Goal: Information Seeking & Learning: Understand process/instructions

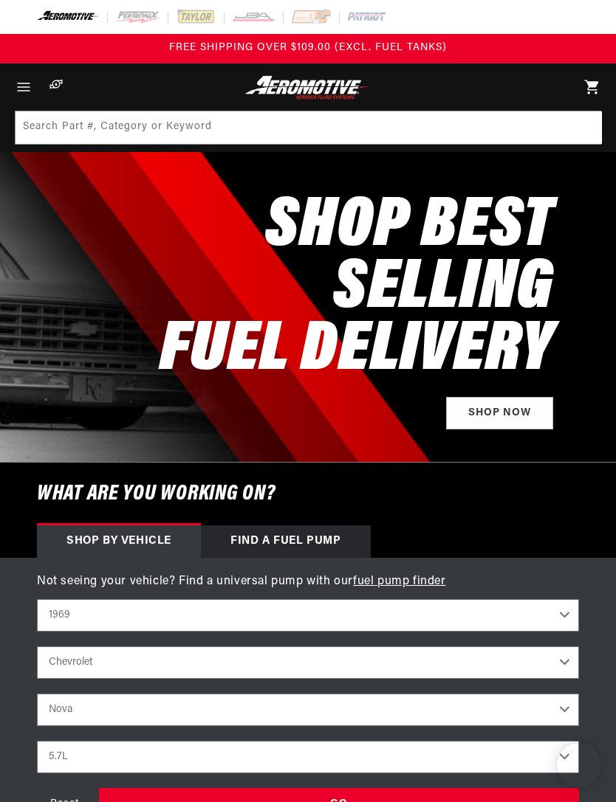
select select "1969"
select select "Chevrolet"
select select "Nova"
select select "5.7L"
click at [23, 88] on icon "Menu" at bounding box center [24, 87] width 18 height 18
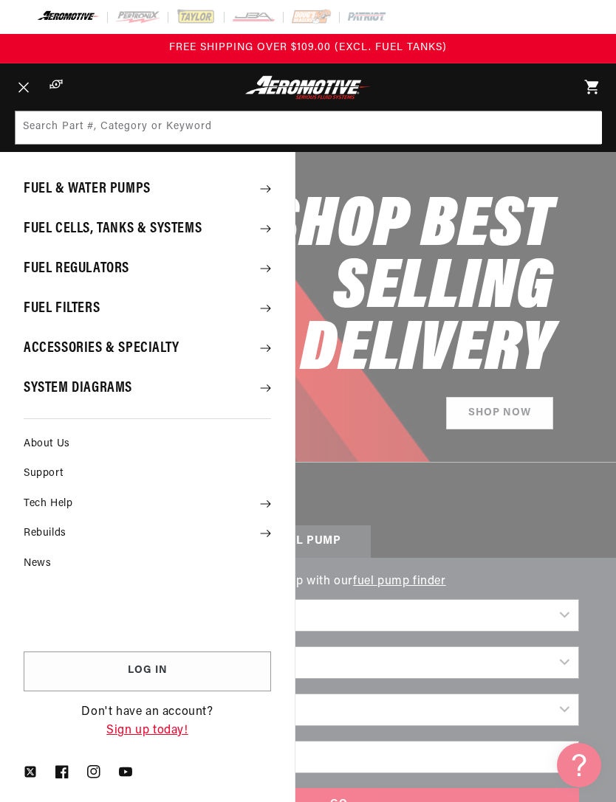
click at [258, 187] on summary "Fuel & Water Pumps" at bounding box center [147, 189] width 295 height 38
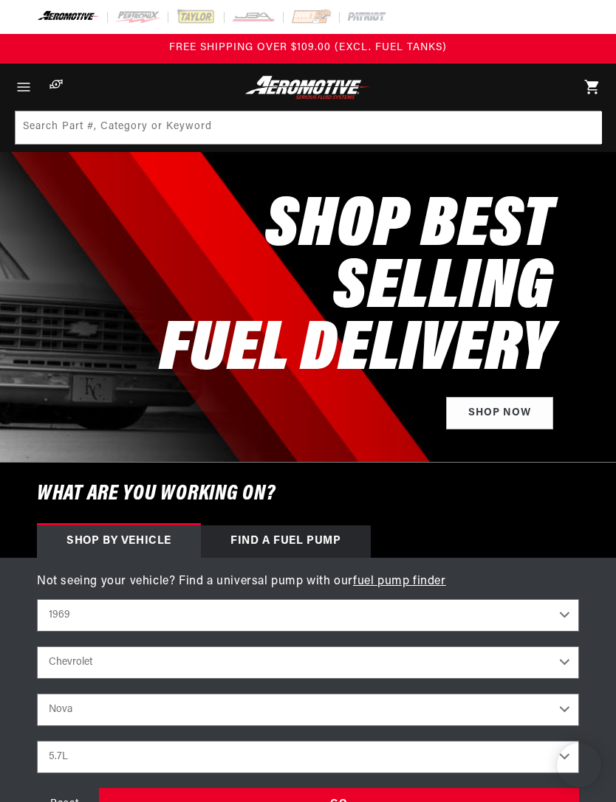
select select "1969"
select select "Chevrolet"
select select "Nova"
select select "5.7L"
click at [27, 82] on icon "Menu" at bounding box center [24, 87] width 18 height 18
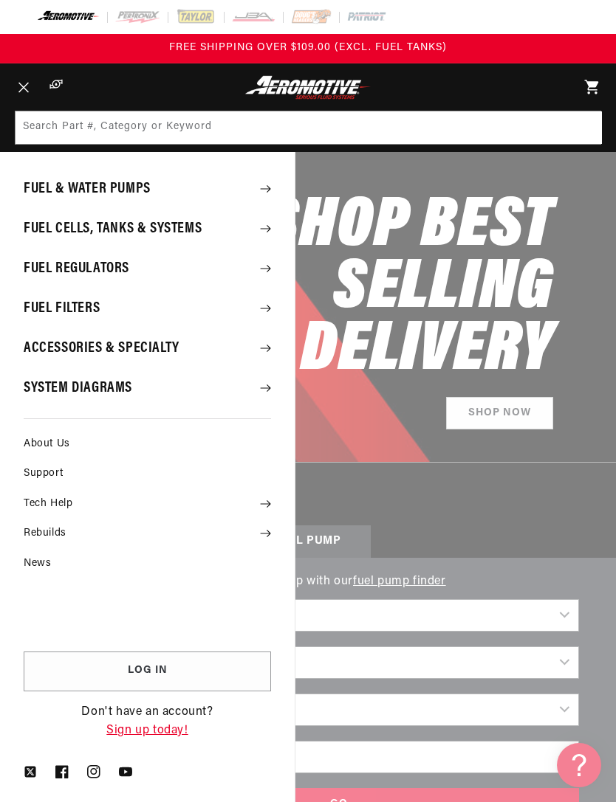
click at [52, 190] on summary "Fuel & Water Pumps" at bounding box center [147, 189] width 295 height 38
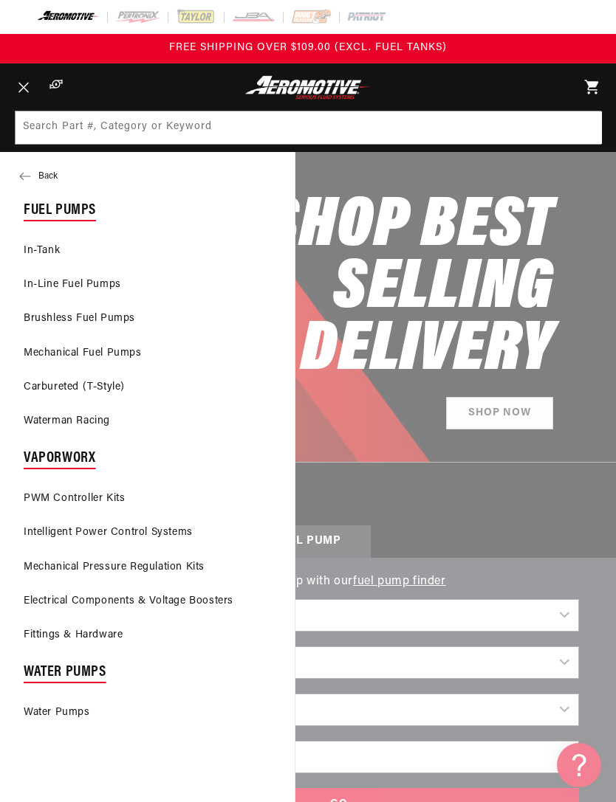
click at [54, 491] on link "PWM Controller Kits" at bounding box center [147, 499] width 295 height 32
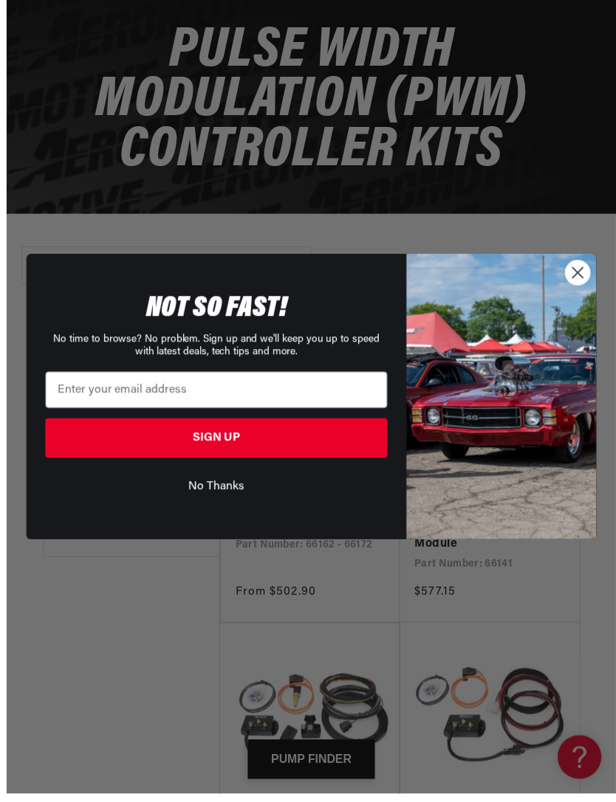
scroll to position [223, 0]
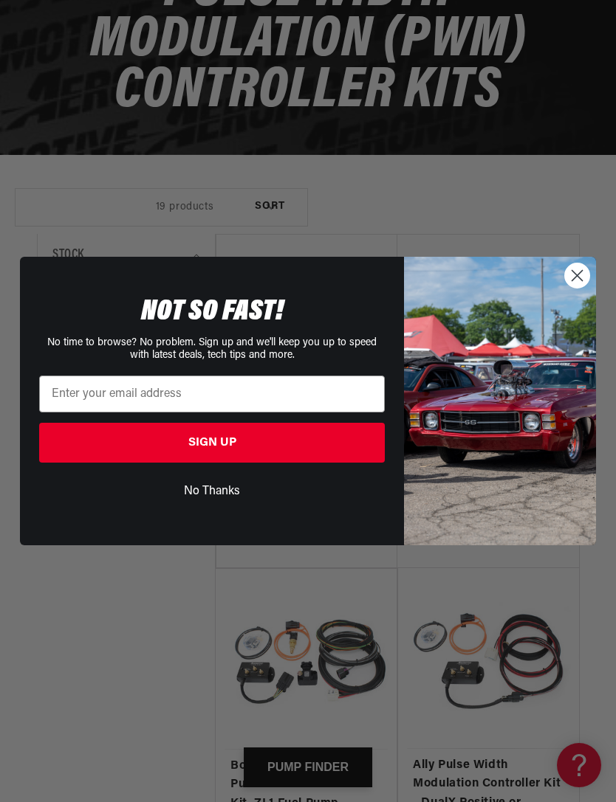
click at [576, 281] on icon "Close dialog" at bounding box center [577, 276] width 10 height 10
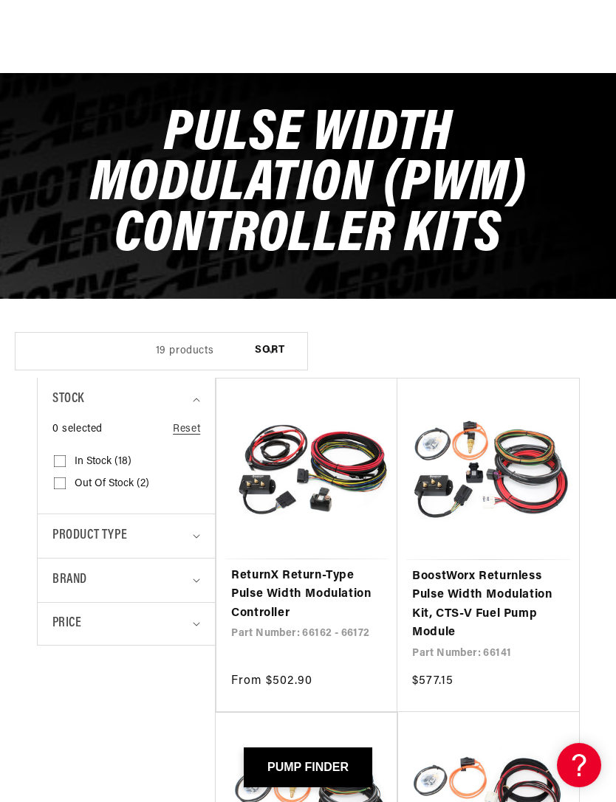
scroll to position [0, 0]
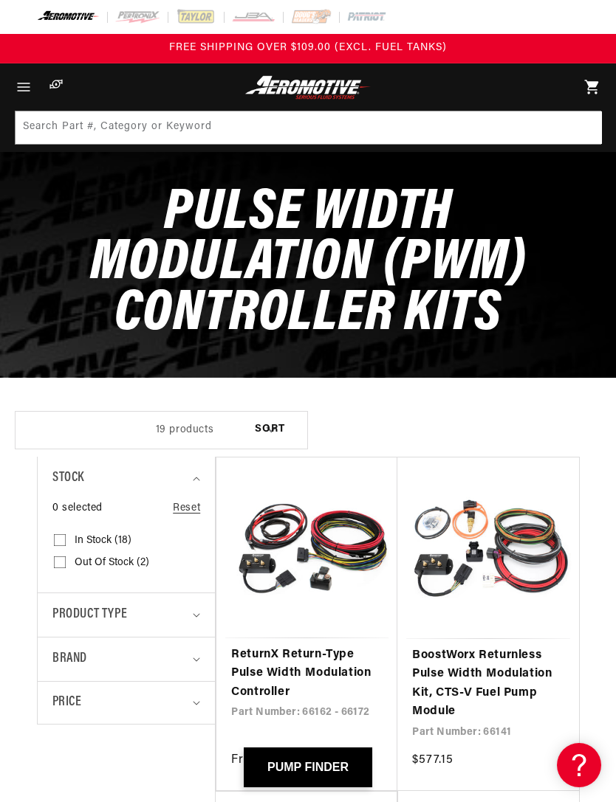
click at [30, 99] on span "Menu" at bounding box center [23, 86] width 32 height 47
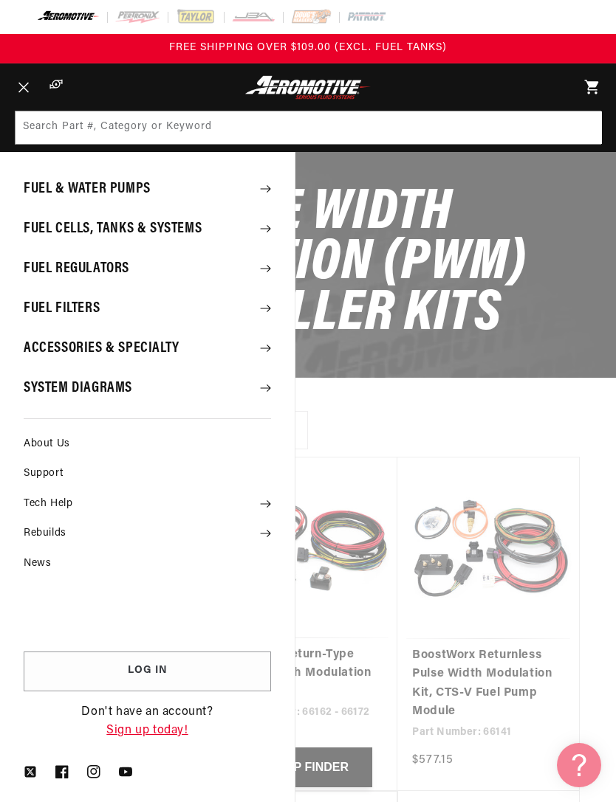
click at [55, 304] on summary "Fuel Filters" at bounding box center [147, 308] width 295 height 38
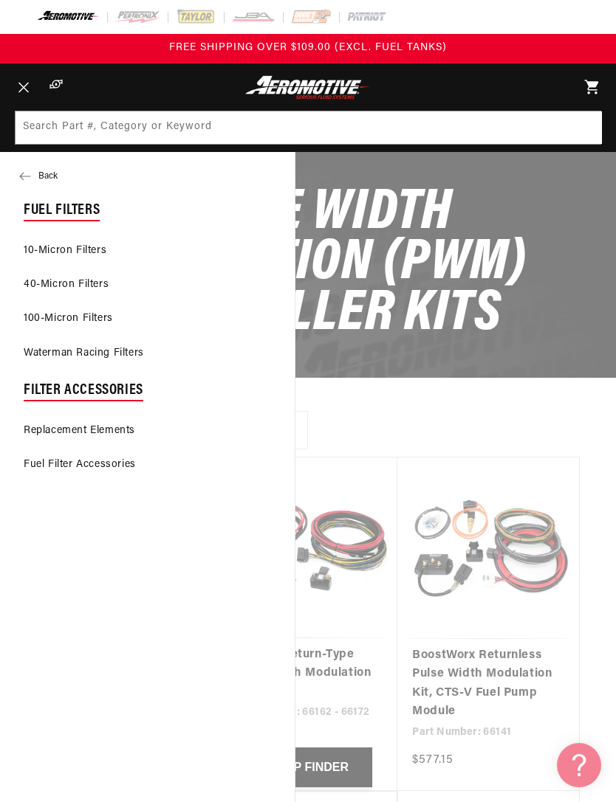
click at [46, 287] on link "40-Micron Filters" at bounding box center [147, 285] width 295 height 32
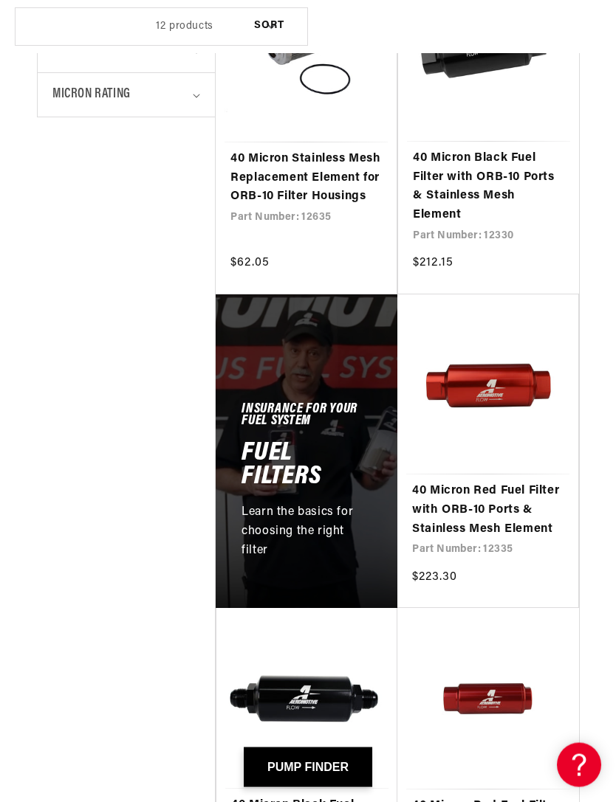
scroll to position [802, 0]
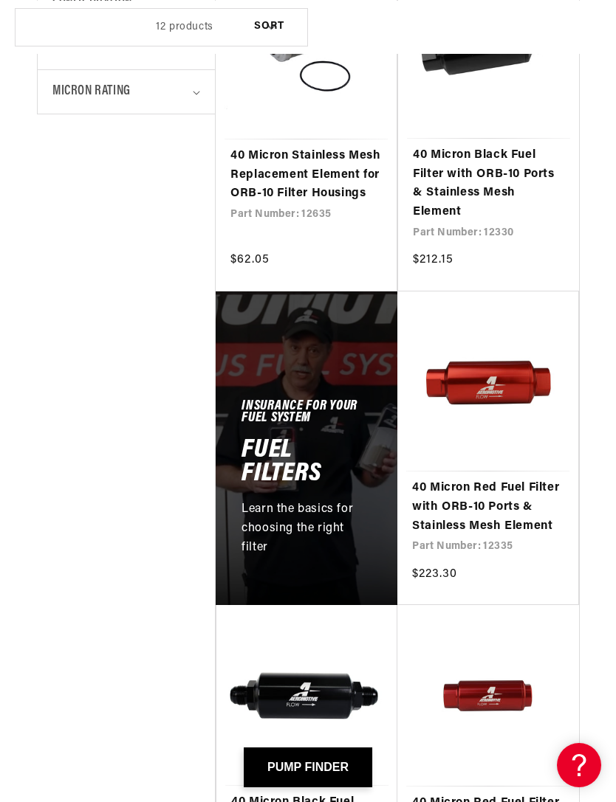
click at [518, 479] on link "40 Micron Red Fuel Filter with ORB-10 Ports & Stainless Mesh Element" at bounding box center [487, 507] width 151 height 57
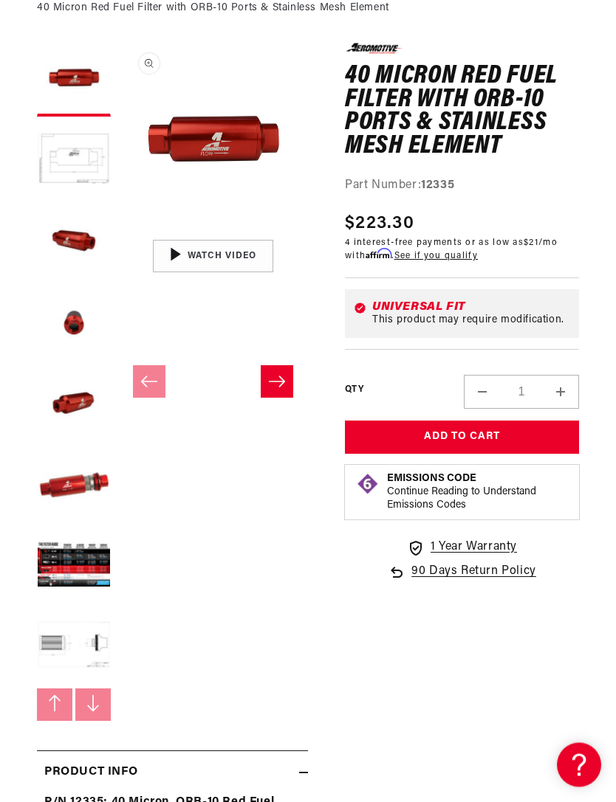
scroll to position [179, 0]
click at [57, 489] on button "Load image 6 in gallery view" at bounding box center [74, 486] width 74 height 74
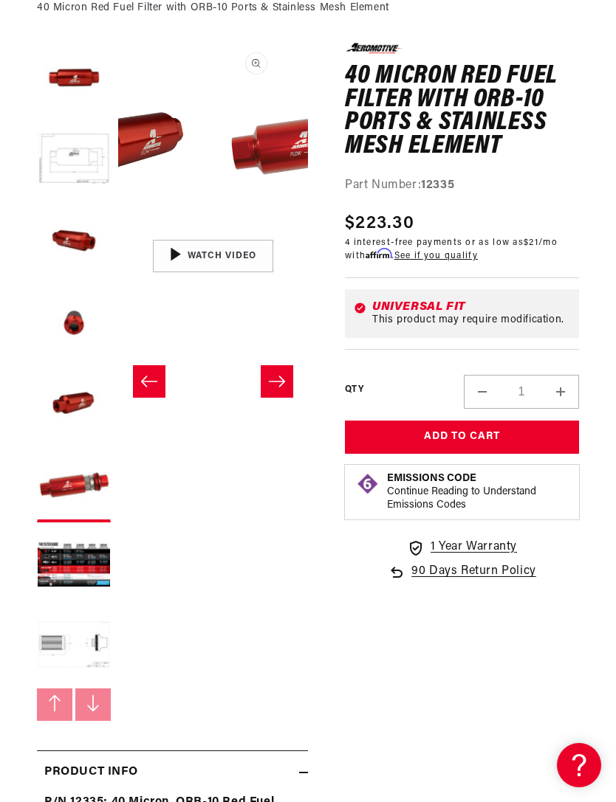
scroll to position [0, 948]
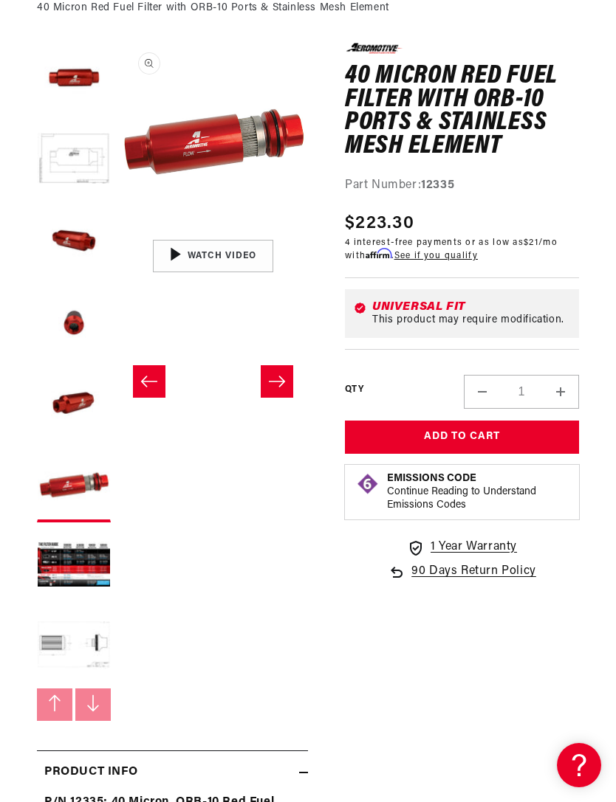
click at [183, 261] on img "Gallery Viewer" at bounding box center [213, 256] width 190 height 107
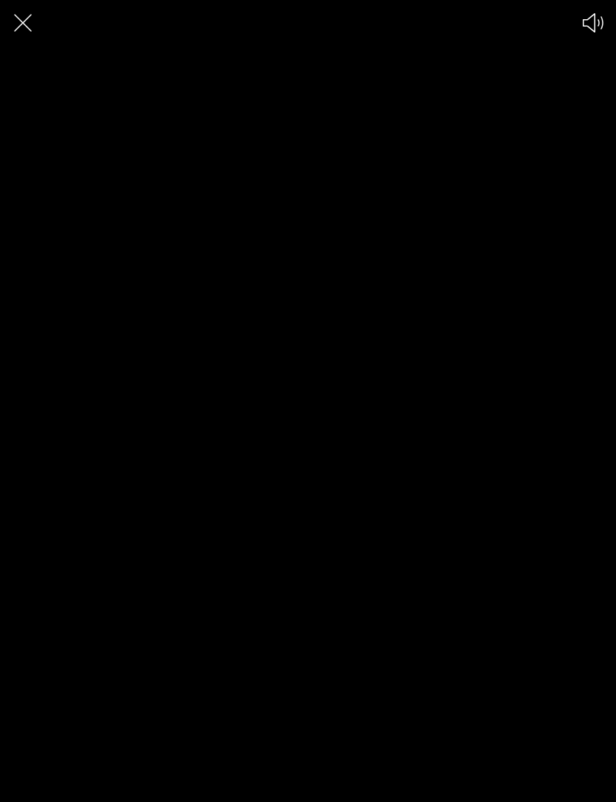
scroll to position [0, 0]
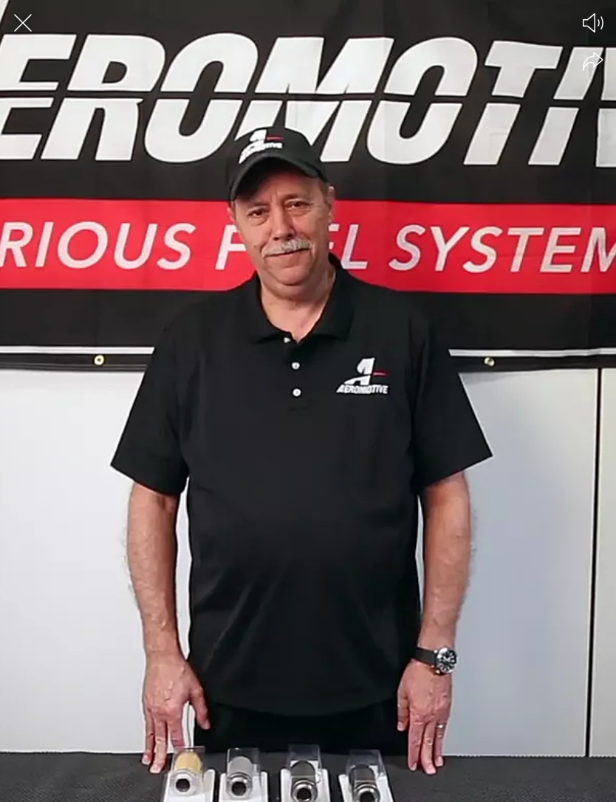
click at [146, 344] on div at bounding box center [308, 401] width 616 height 802
click at [28, 22] on icon "Close the video player" at bounding box center [23, 23] width 32 height 32
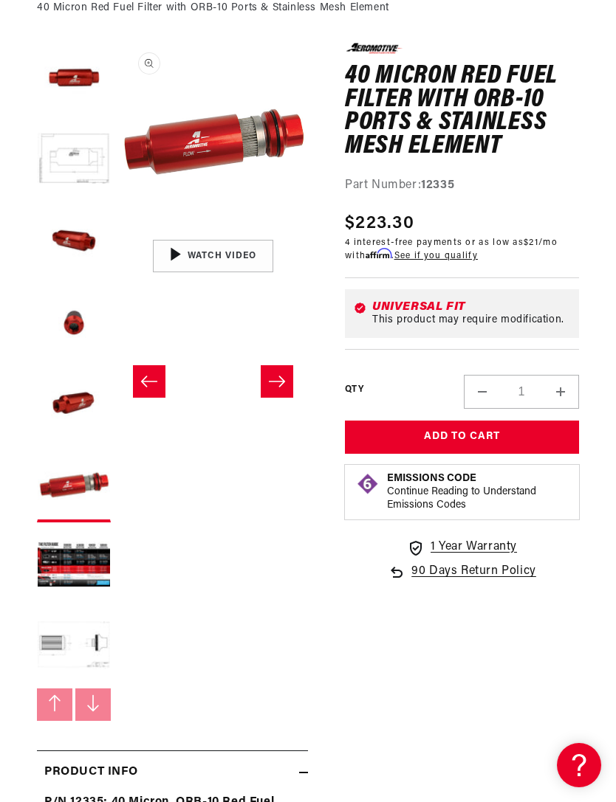
click at [180, 258] on img "Gallery Viewer" at bounding box center [213, 256] width 190 height 107
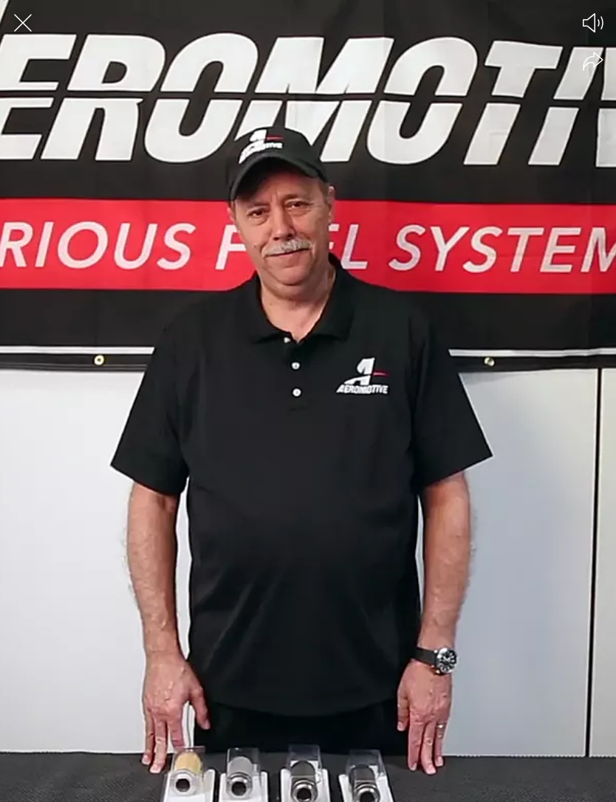
scroll to position [0, 0]
click at [17, 19] on icon "Close the video player" at bounding box center [23, 23] width 32 height 32
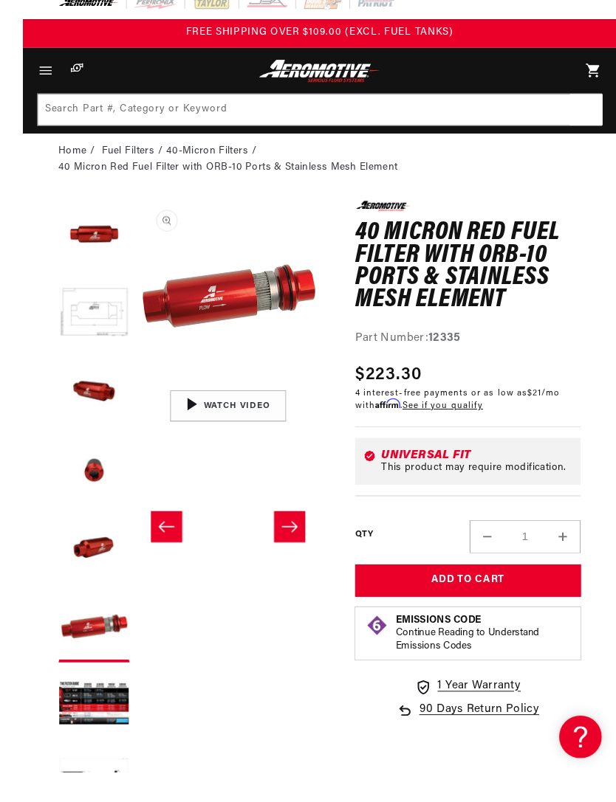
scroll to position [57, 0]
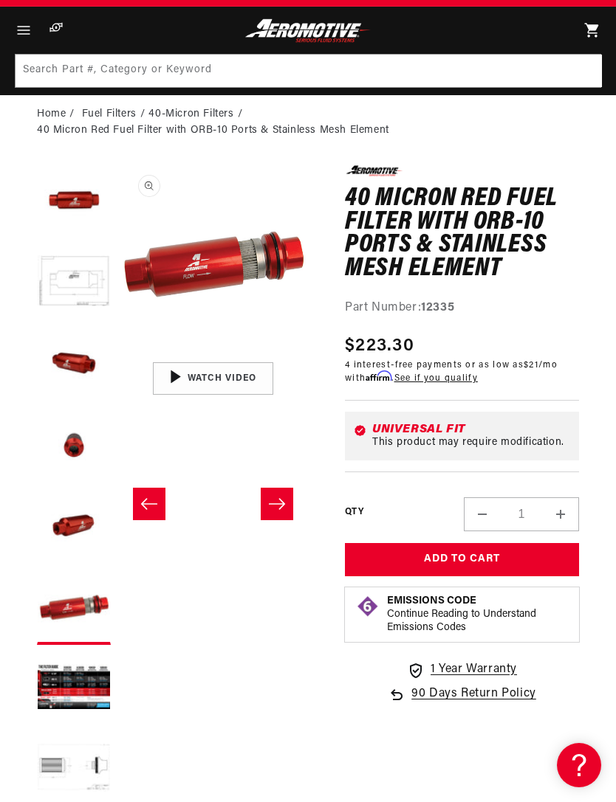
click at [69, 449] on button "Load image 4 in gallery view" at bounding box center [74, 446] width 74 height 74
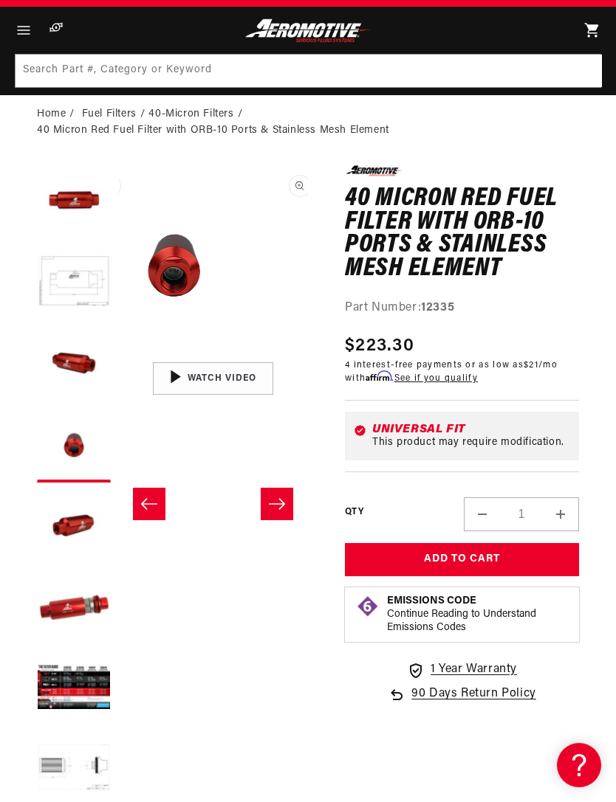
scroll to position [0, 569]
click at [69, 362] on button "Load image 3 in gallery view" at bounding box center [74, 365] width 74 height 74
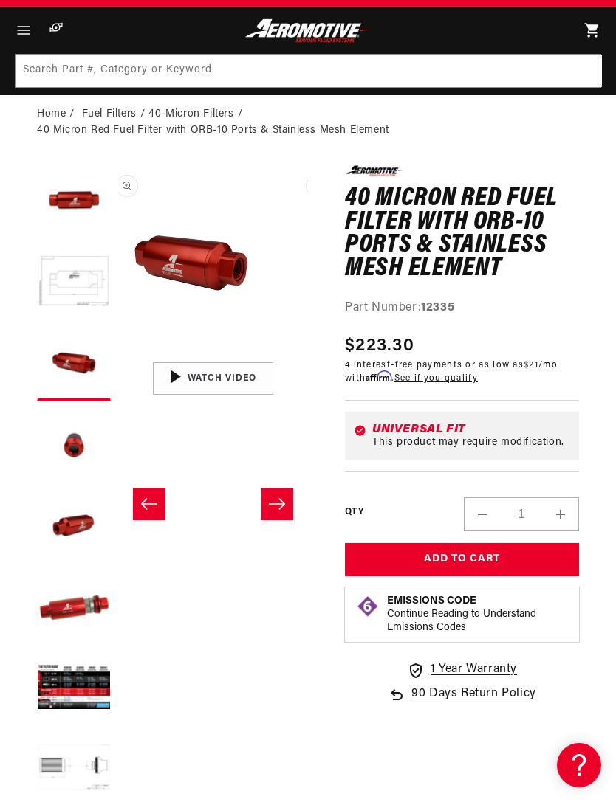
scroll to position [0, 379]
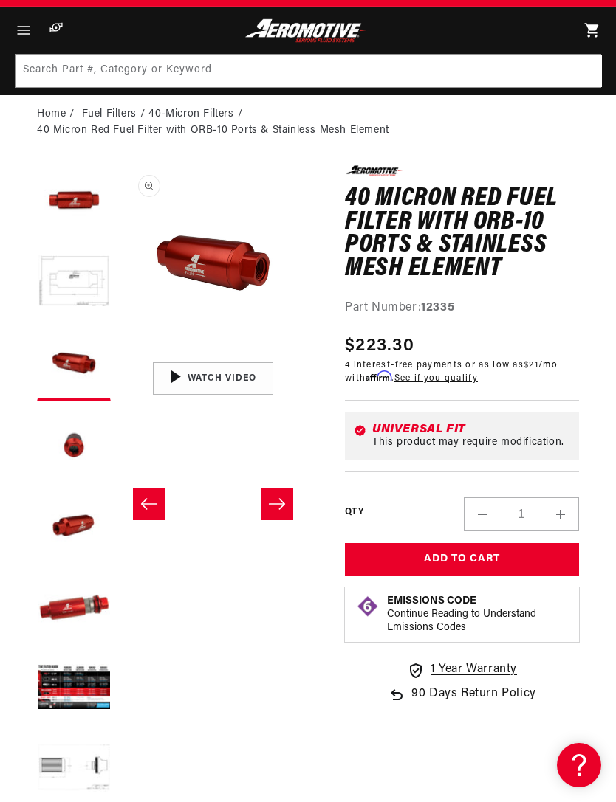
click at [62, 527] on button "Load image 5 in gallery view" at bounding box center [74, 527] width 74 height 74
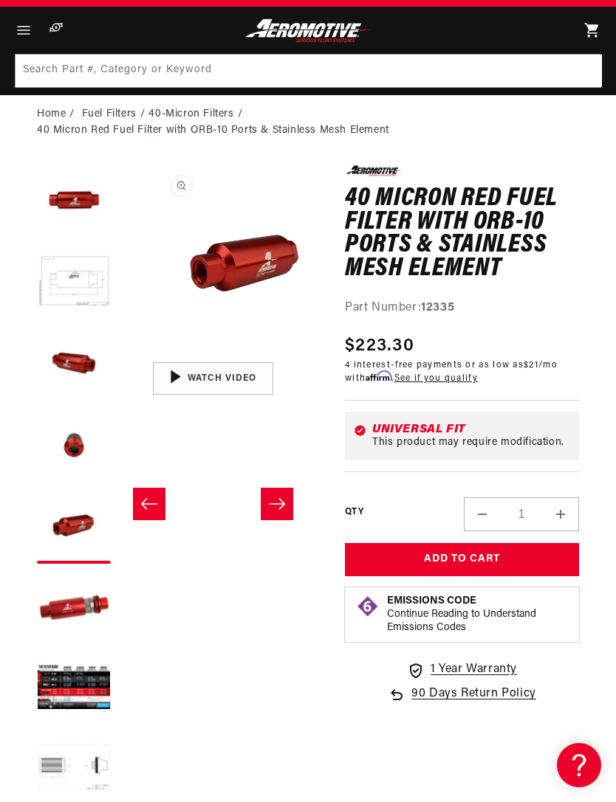
scroll to position [0, 759]
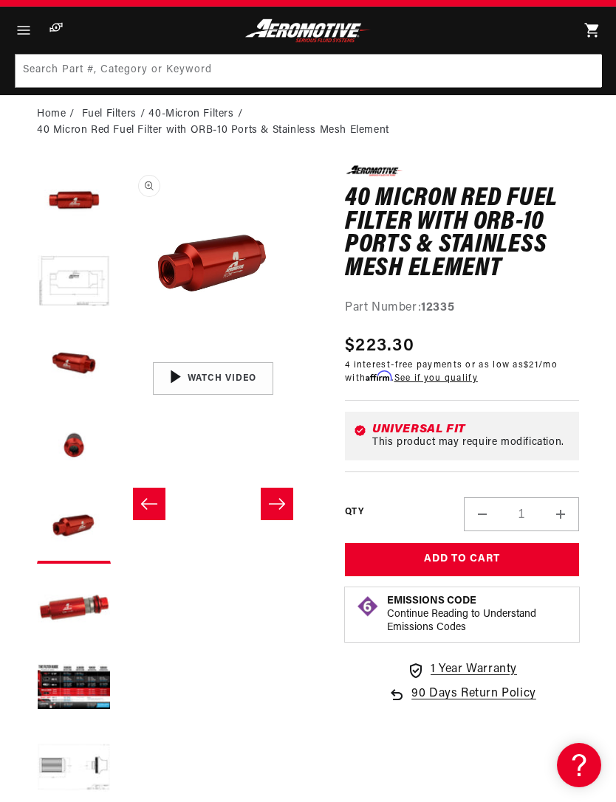
click at [53, 605] on button "Load image 6 in gallery view" at bounding box center [74, 608] width 74 height 74
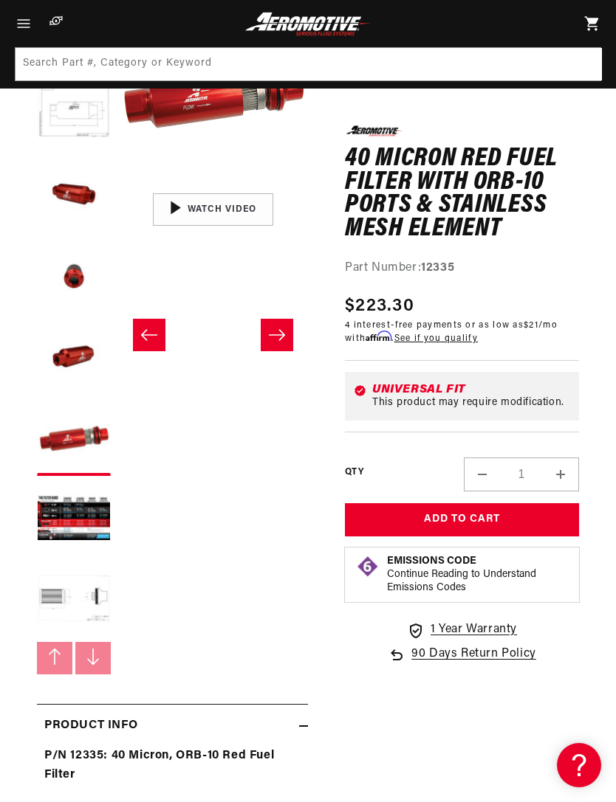
scroll to position [225, 0]
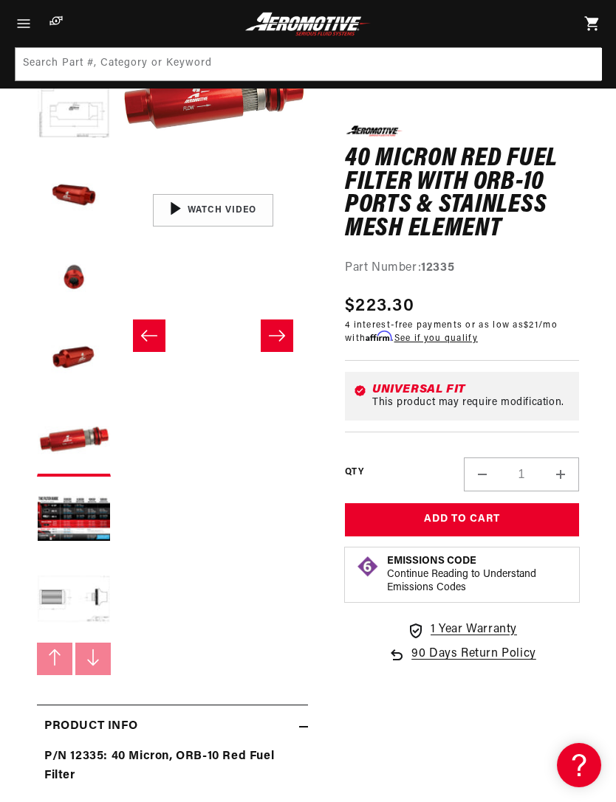
click at [61, 517] on button "Load image 7 in gallery view" at bounding box center [74, 521] width 74 height 74
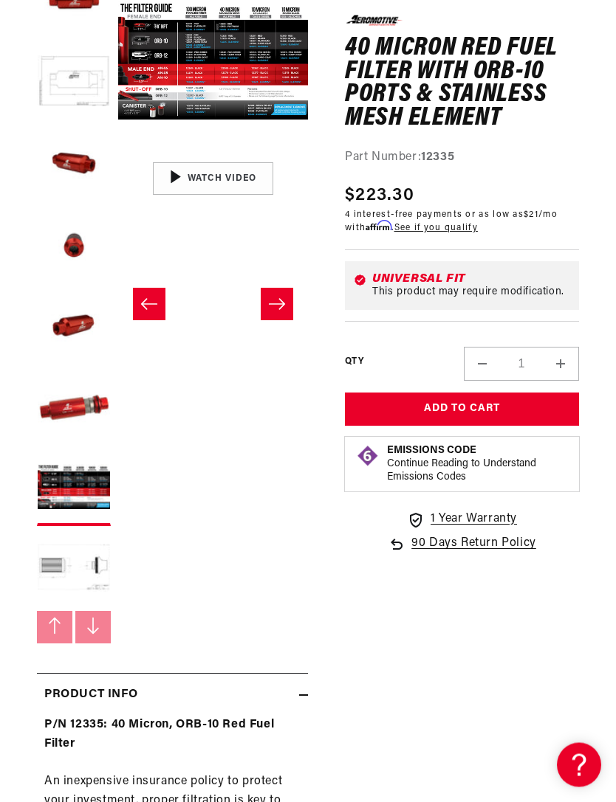
scroll to position [257, 0]
click at [52, 568] on button "Load image 8 in gallery view" at bounding box center [74, 571] width 74 height 74
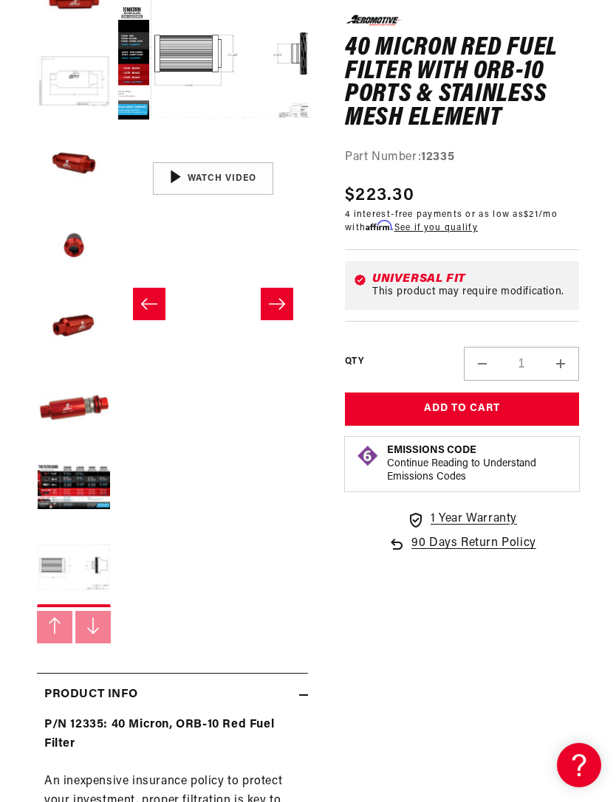
scroll to position [0, 1328]
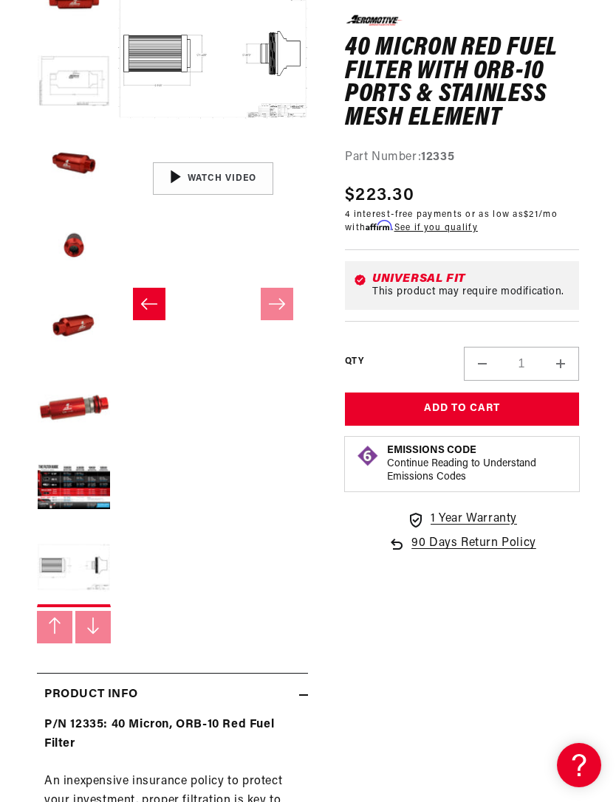
click at [95, 571] on button "Load image 8 in gallery view" at bounding box center [74, 571] width 74 height 74
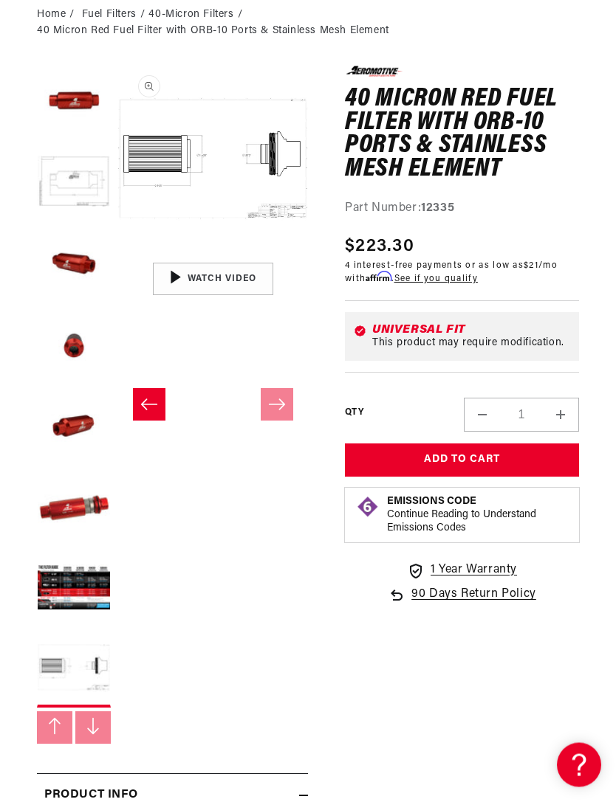
scroll to position [0, 0]
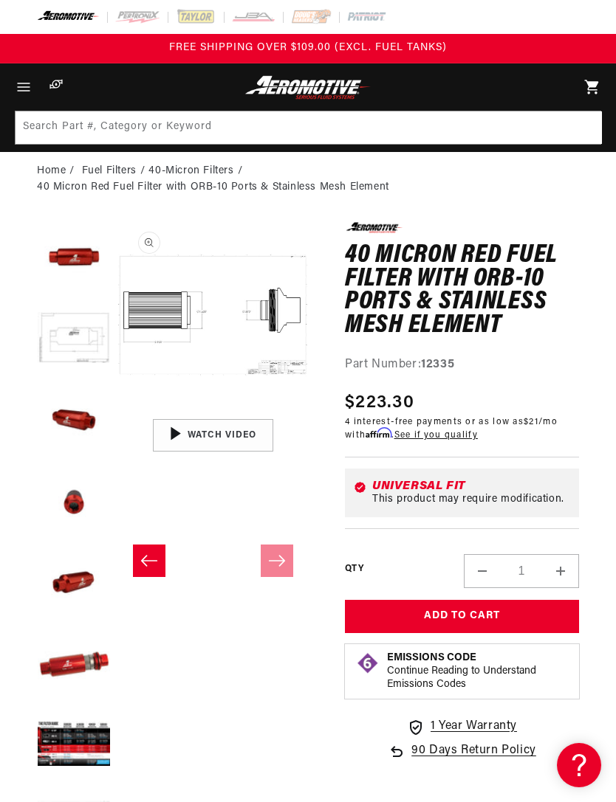
click at [21, 89] on icon "Menu" at bounding box center [24, 87] width 18 height 18
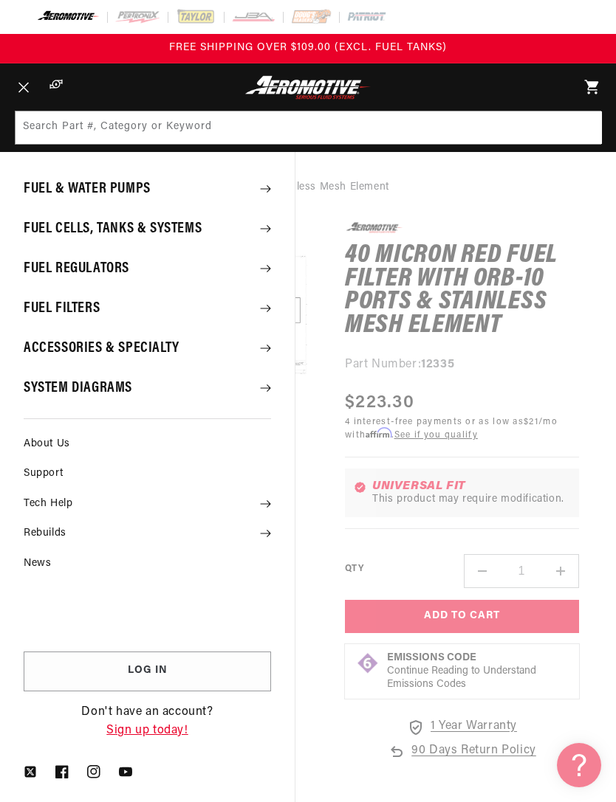
click at [61, 230] on summary "Fuel Cells, Tanks & Systems" at bounding box center [147, 229] width 295 height 38
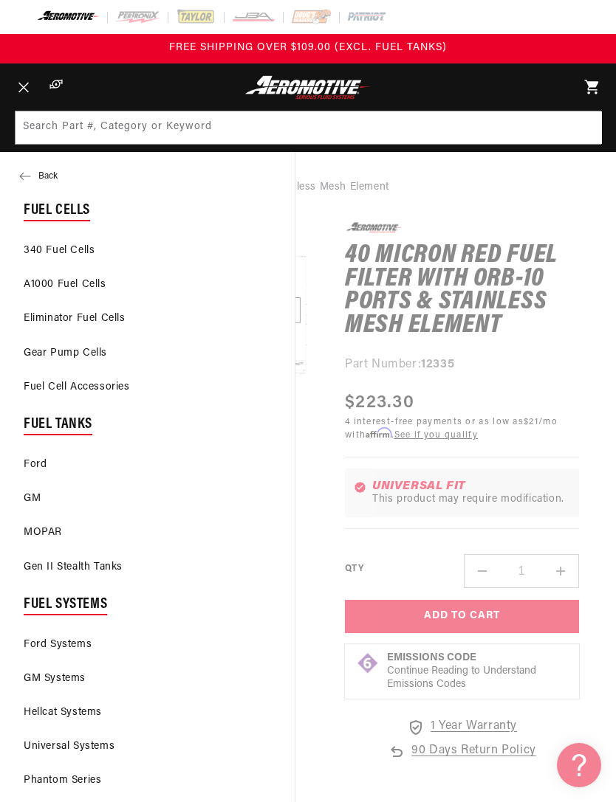
click at [27, 89] on icon "Menu" at bounding box center [23, 87] width 10 height 11
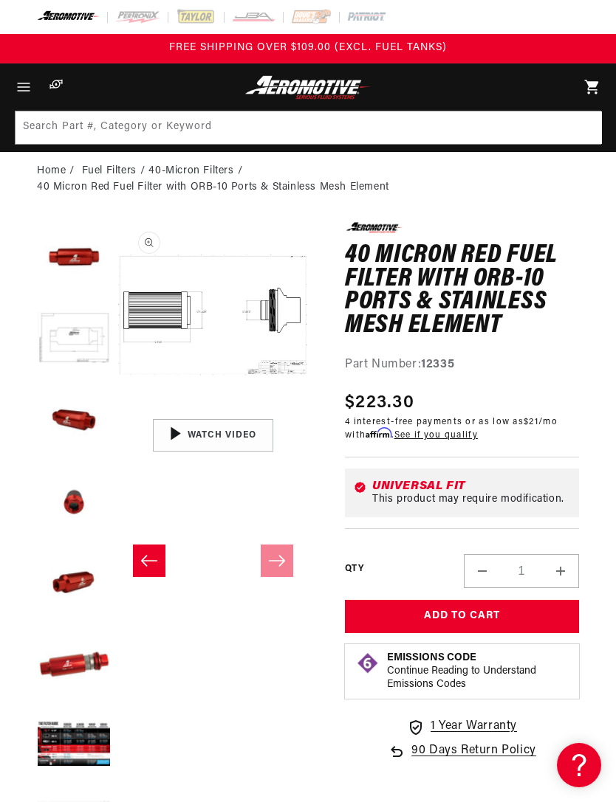
click at [24, 90] on icon "Menu" at bounding box center [24, 87] width 18 height 18
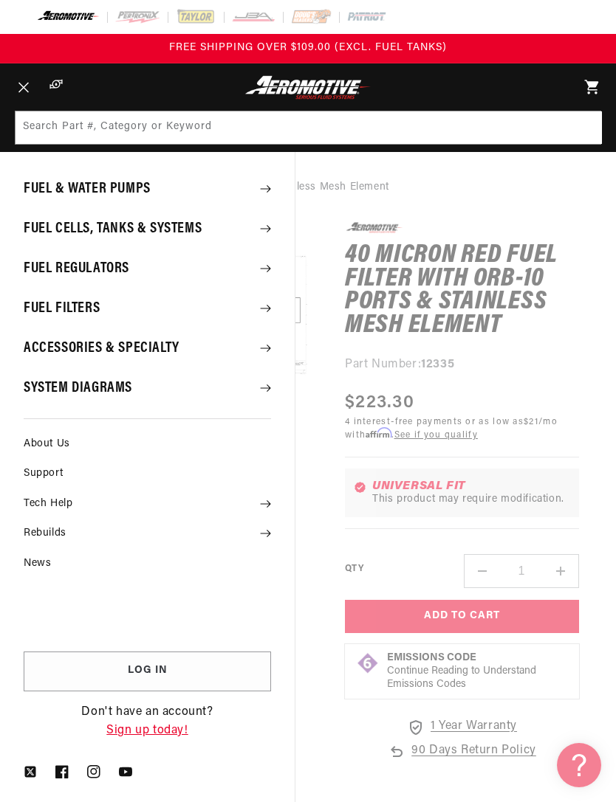
click at [58, 188] on summary "Fuel & Water Pumps" at bounding box center [147, 189] width 295 height 38
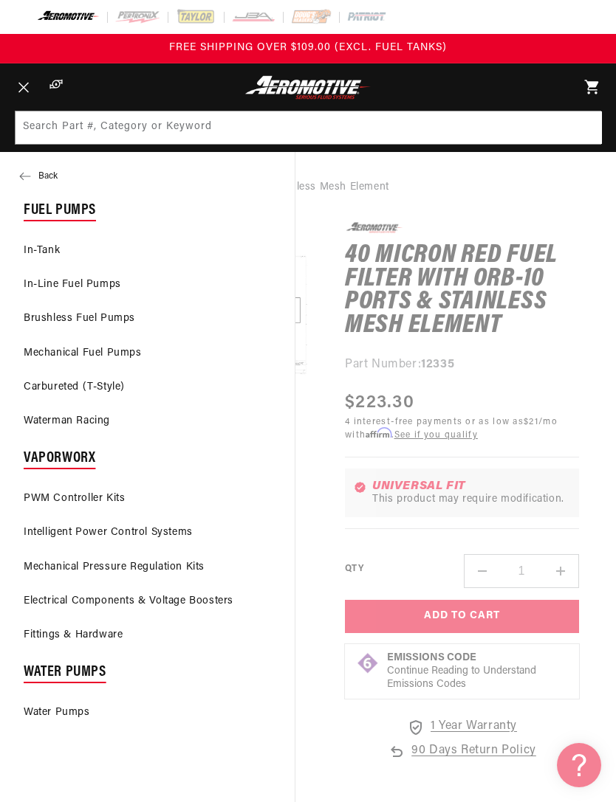
click at [46, 636] on link "Fittings & Hardware" at bounding box center [147, 635] width 295 height 32
click at [27, 86] on icon "Menu" at bounding box center [23, 87] width 10 height 11
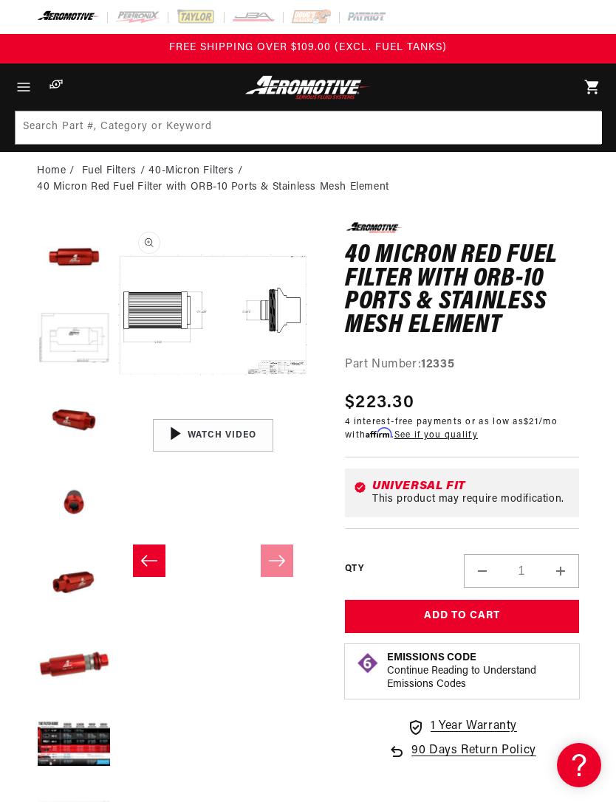
click at [25, 88] on icon "Menu" at bounding box center [24, 87] width 18 height 18
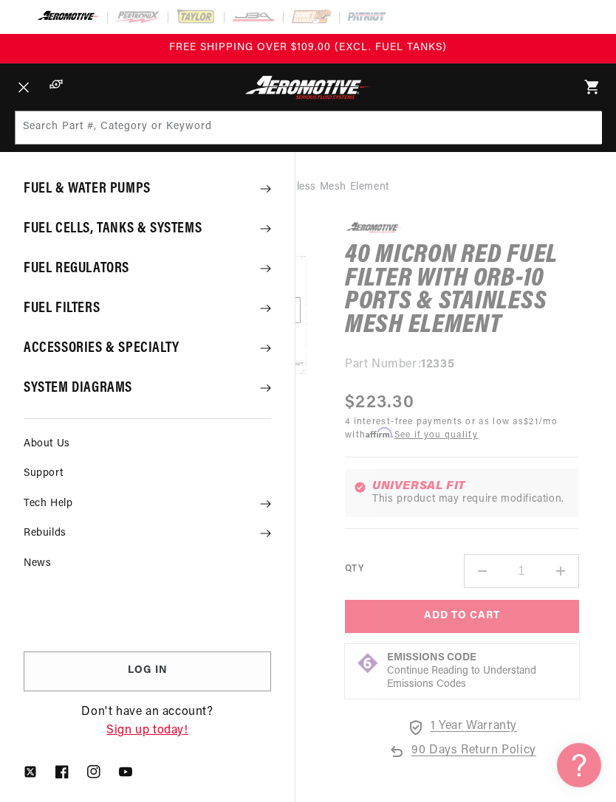
click at [42, 269] on summary "Fuel Regulators" at bounding box center [147, 268] width 295 height 38
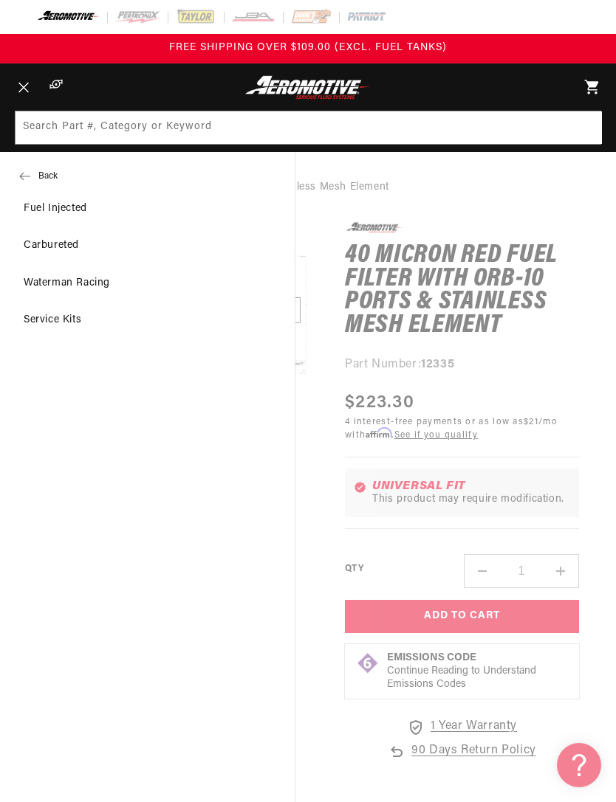
click at [37, 244] on link "Carbureted" at bounding box center [147, 245] width 295 height 35
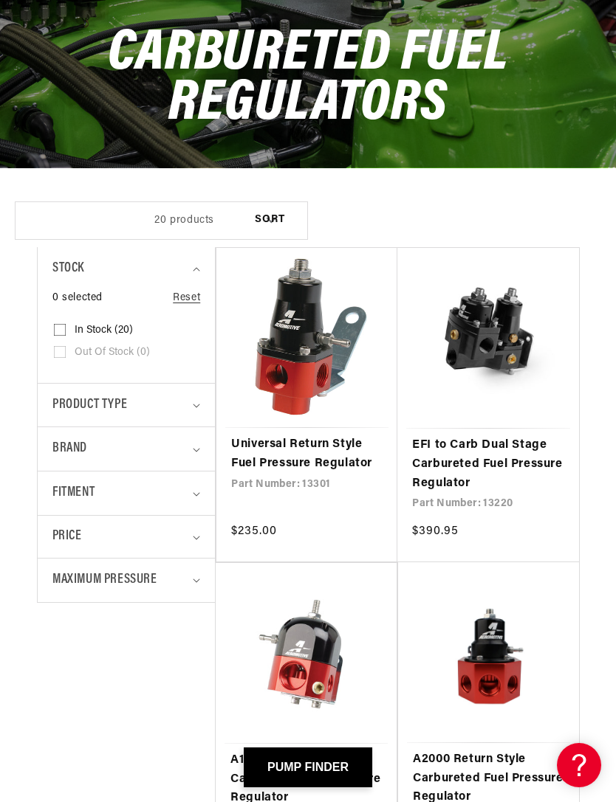
scroll to position [196, 0]
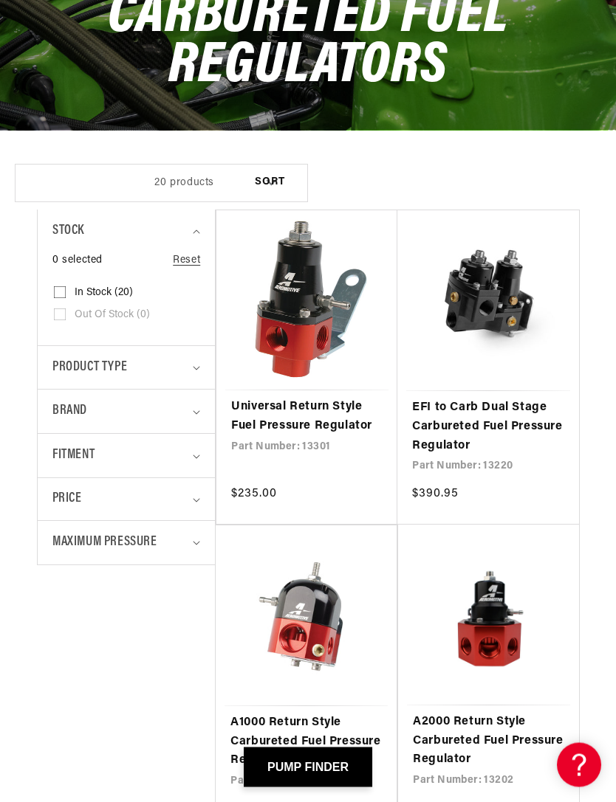
click at [514, 399] on link "EFI to Carb Dual Stage Carbureted Fuel Pressure Regulator" at bounding box center [488, 427] width 152 height 57
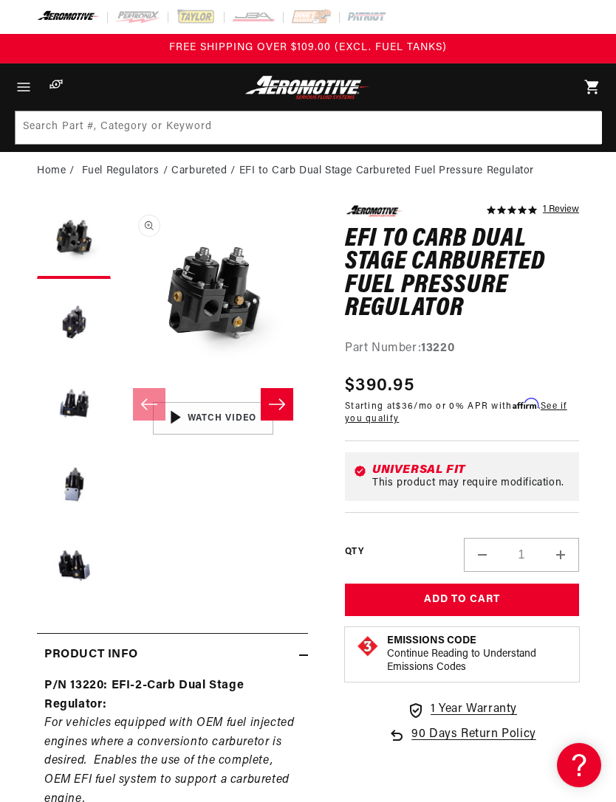
click at [67, 326] on button "Load image 2 in gallery view" at bounding box center [74, 323] width 74 height 74
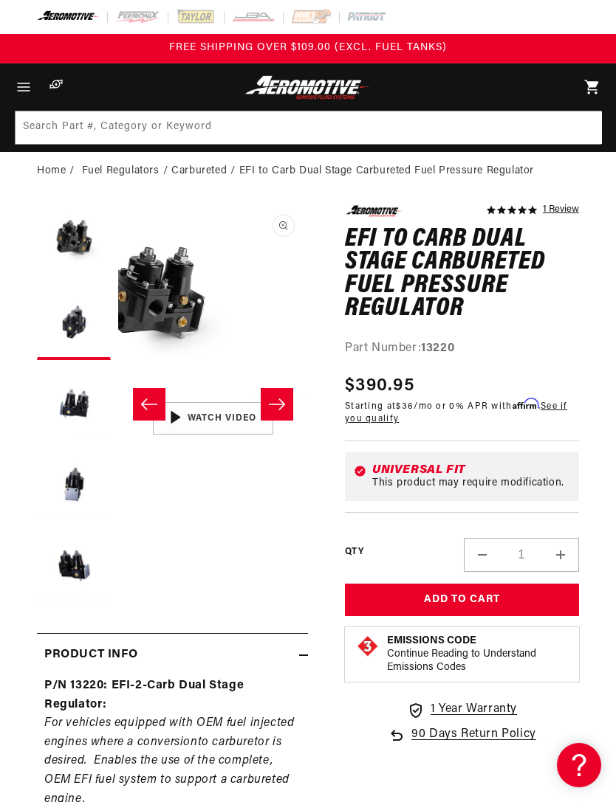
scroll to position [0, 190]
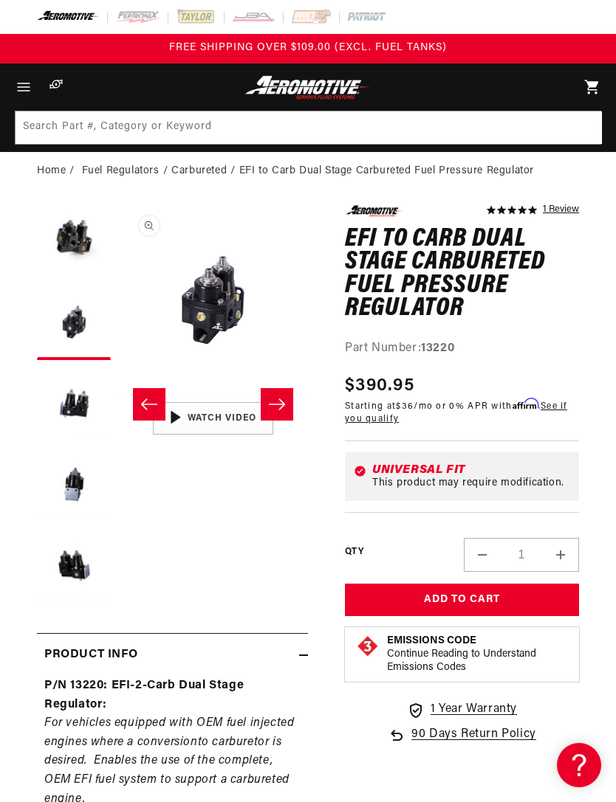
click at [63, 405] on button "Load image 3 in gallery view" at bounding box center [74, 405] width 74 height 74
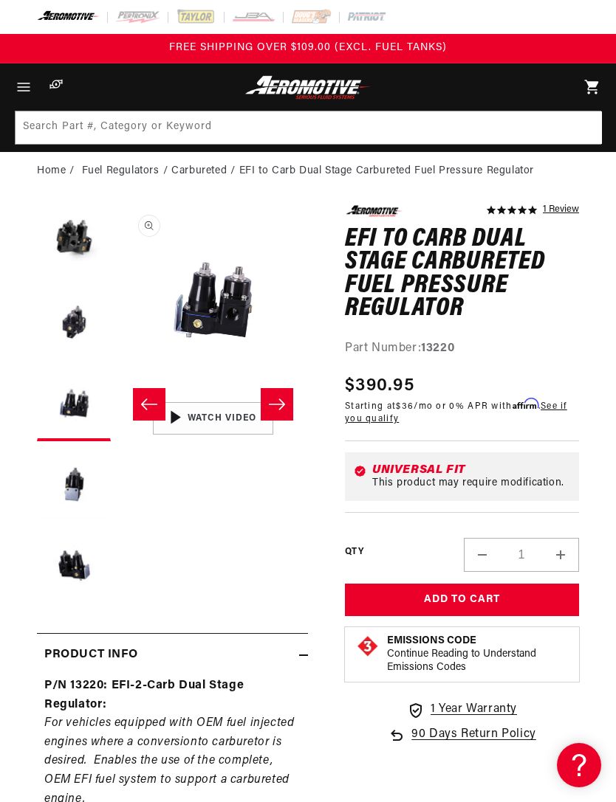
click at [72, 490] on button "Load image 4 in gallery view" at bounding box center [74, 486] width 74 height 74
click at [64, 571] on button "Load image 5 in gallery view" at bounding box center [74, 567] width 74 height 74
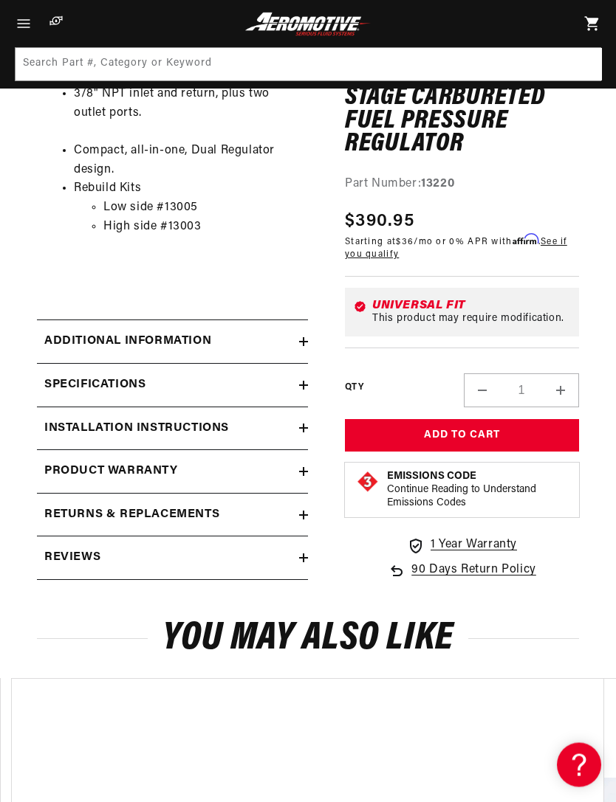
scroll to position [1183, 0]
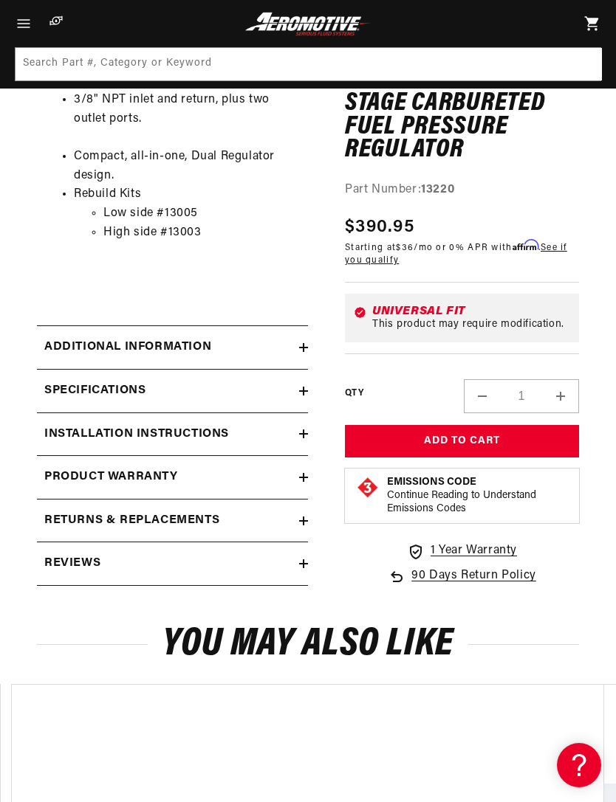
click at [68, 338] on h2 "Additional information" at bounding box center [127, 347] width 167 height 19
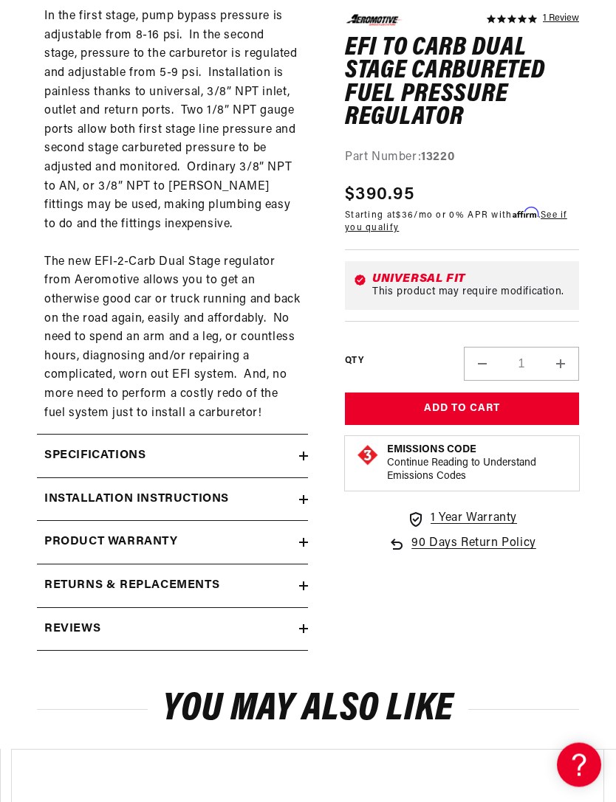
scroll to position [1997, 0]
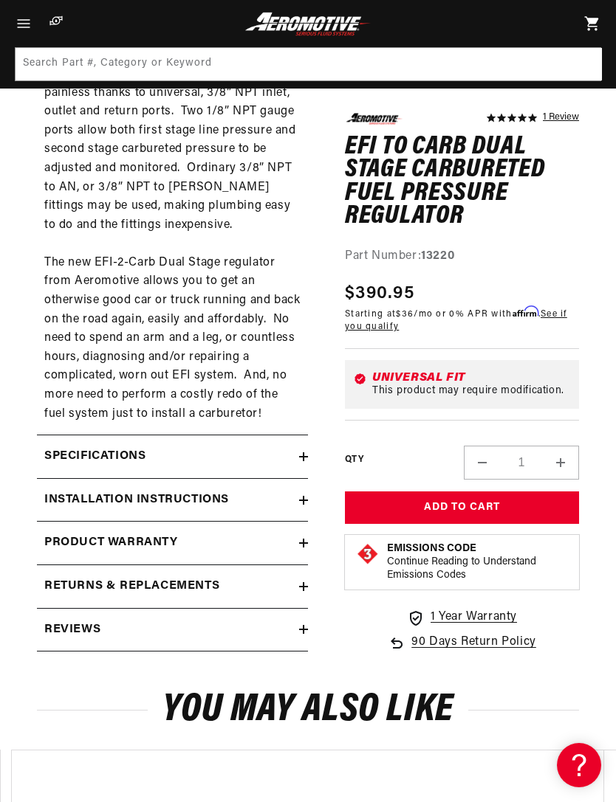
click at [58, 447] on h2 "Specifications" at bounding box center [94, 456] width 101 height 19
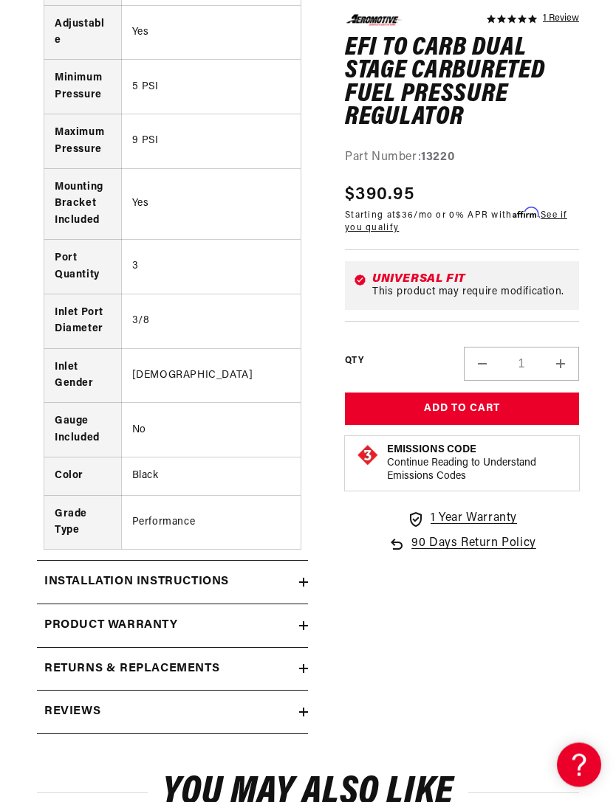
scroll to position [2524, 0]
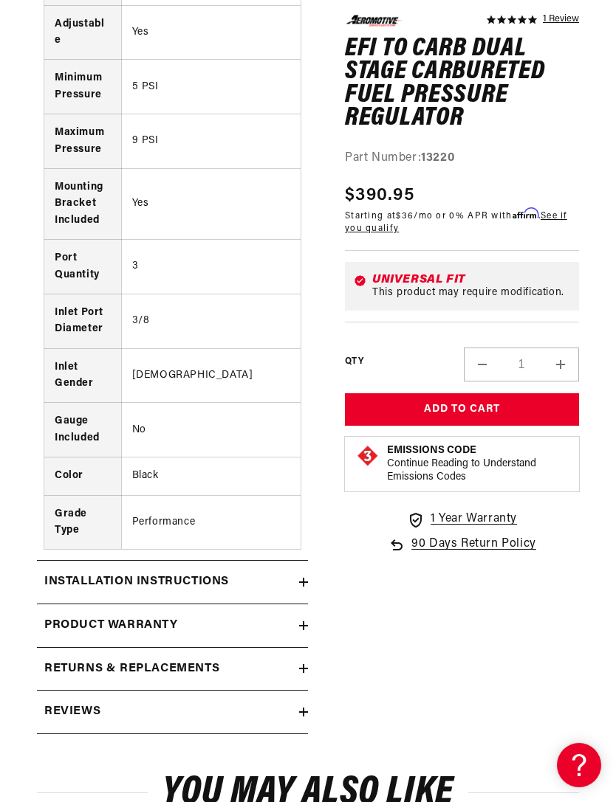
click at [61, 573] on h2 "Installation Instructions" at bounding box center [136, 582] width 185 height 19
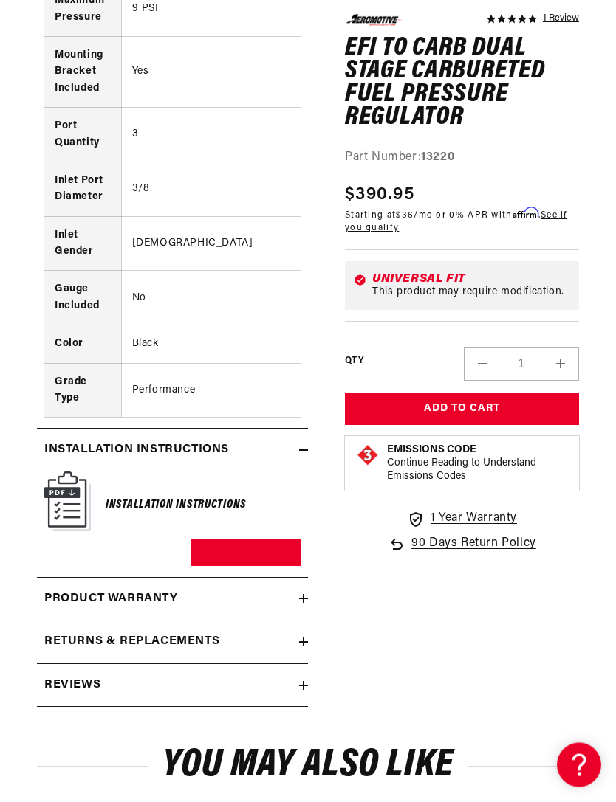
scroll to position [2657, 0]
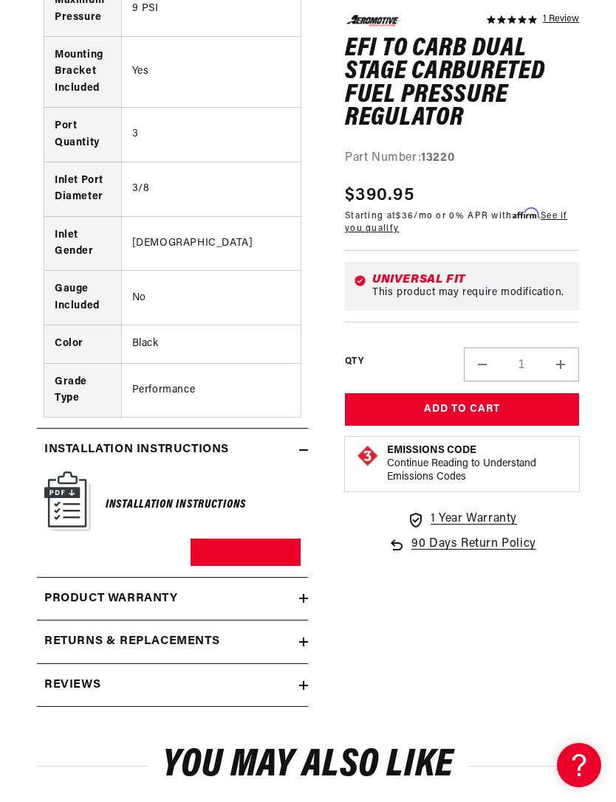
click at [61, 472] on img at bounding box center [67, 502] width 47 height 60
click at [210, 539] on link "Download PDF" at bounding box center [245, 552] width 110 height 27
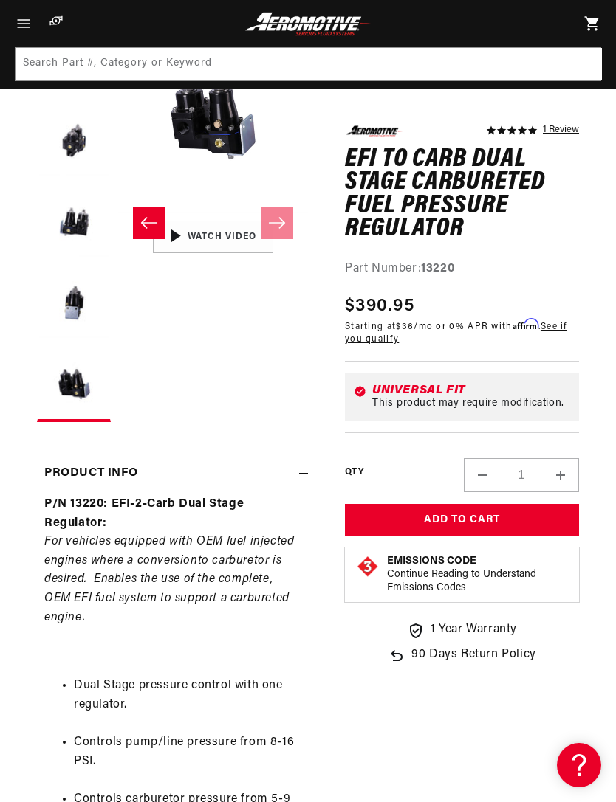
scroll to position [0, 0]
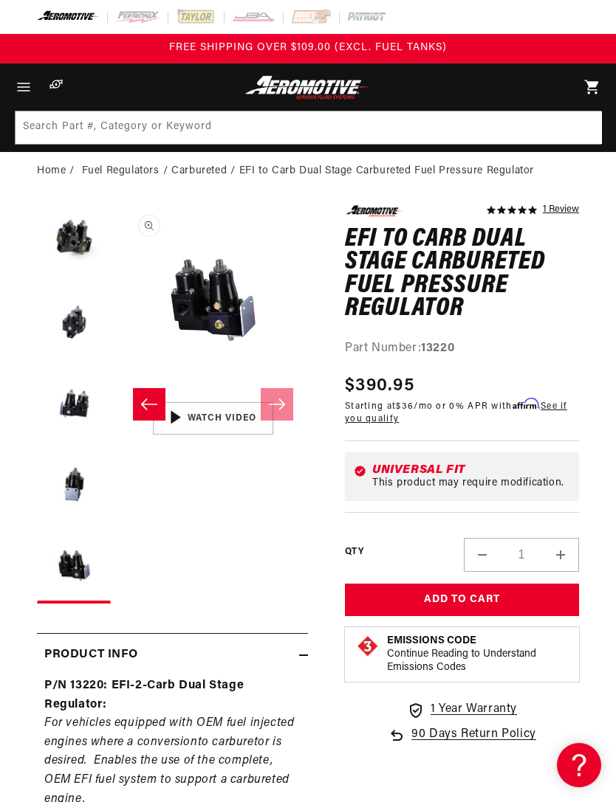
click at [18, 88] on icon "Menu" at bounding box center [24, 87] width 18 height 18
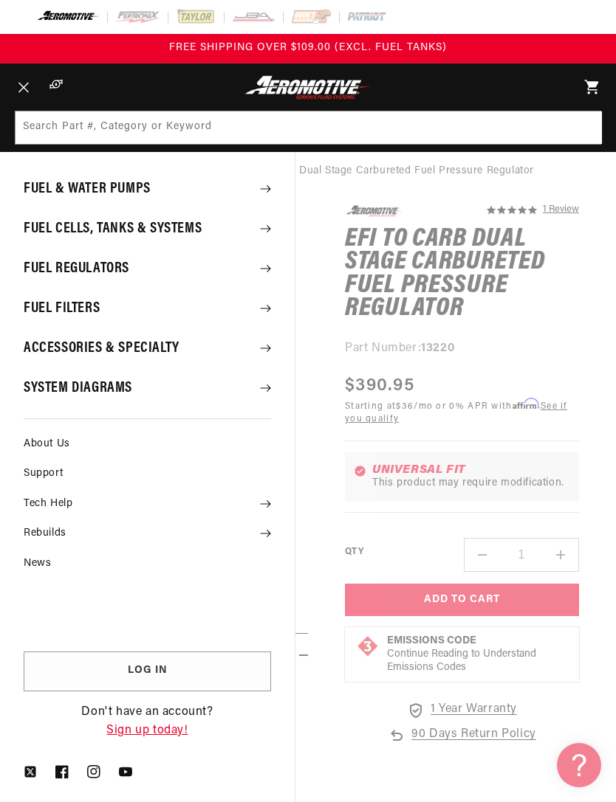
click at [40, 343] on summary "Accessories & Specialty" at bounding box center [147, 348] width 295 height 38
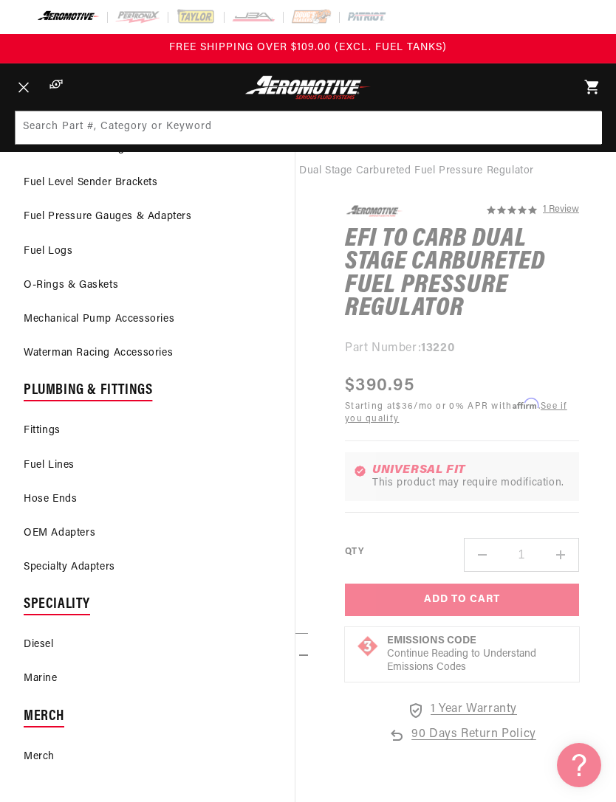
scroll to position [101, 0]
click at [67, 393] on link "Plumbing & Fittings" at bounding box center [147, 394] width 295 height 44
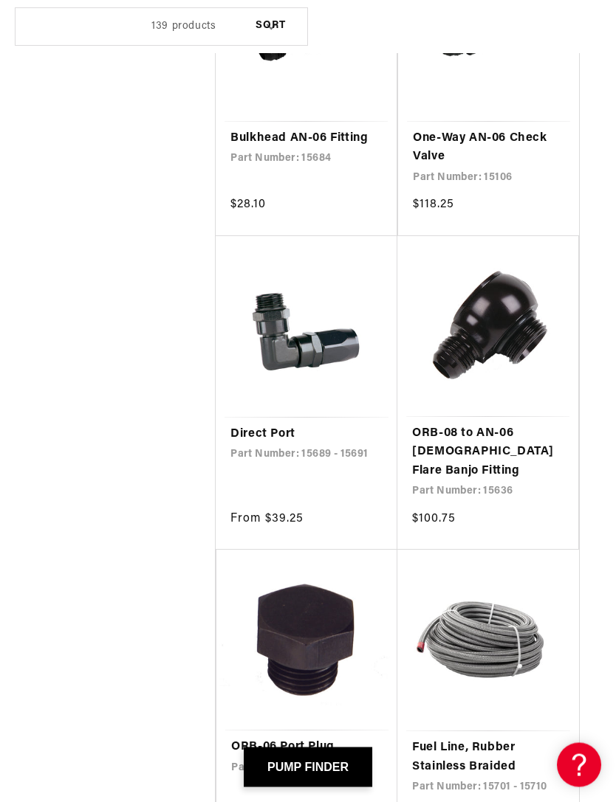
scroll to position [1604, 0]
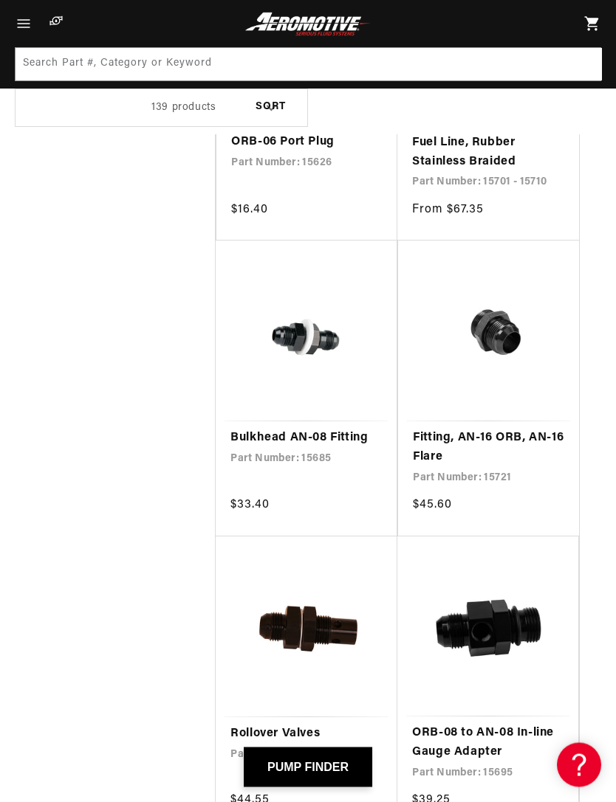
scroll to position [2175, 0]
